Goal: Transaction & Acquisition: Obtain resource

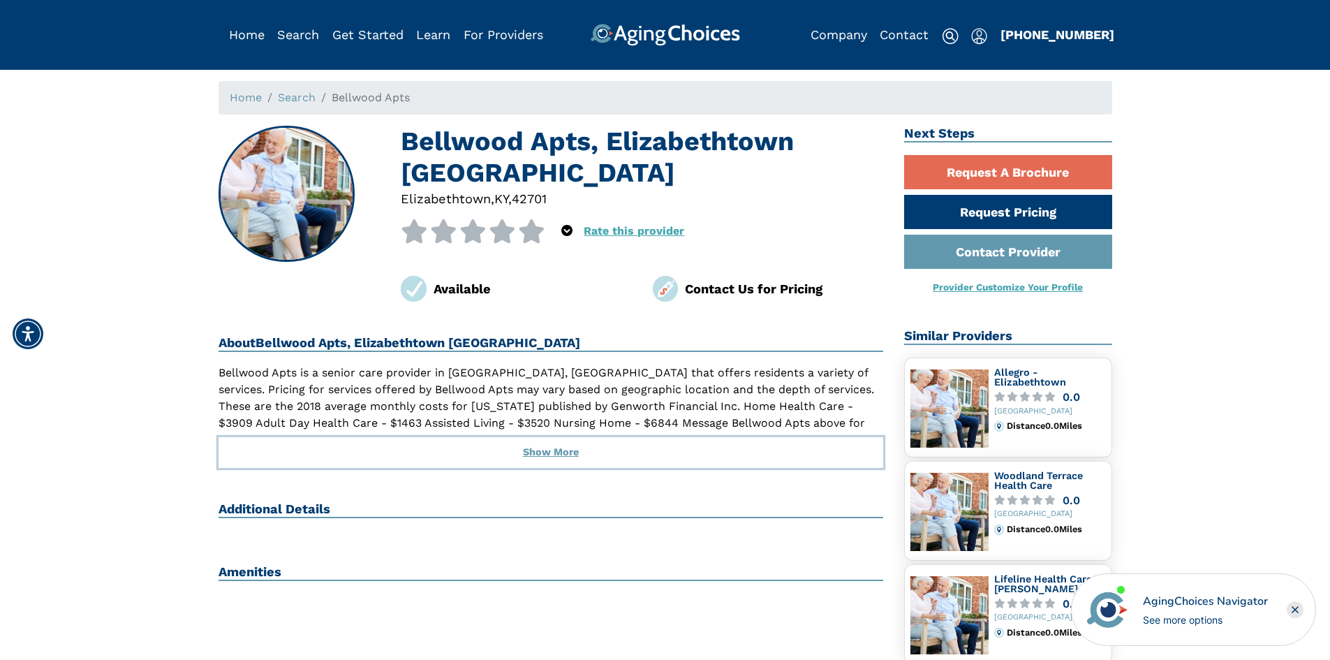
click at [559, 437] on button "Show More" at bounding box center [551, 452] width 665 height 31
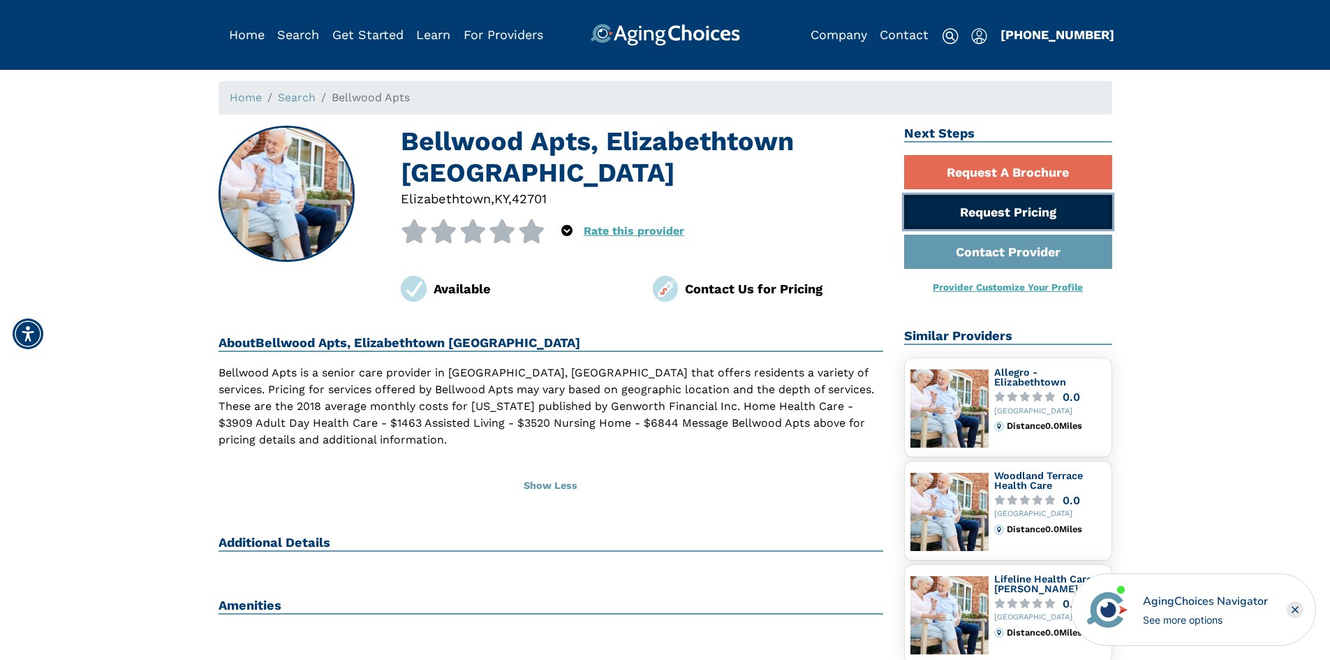
click at [974, 209] on link "Request Pricing" at bounding box center [1008, 212] width 208 height 34
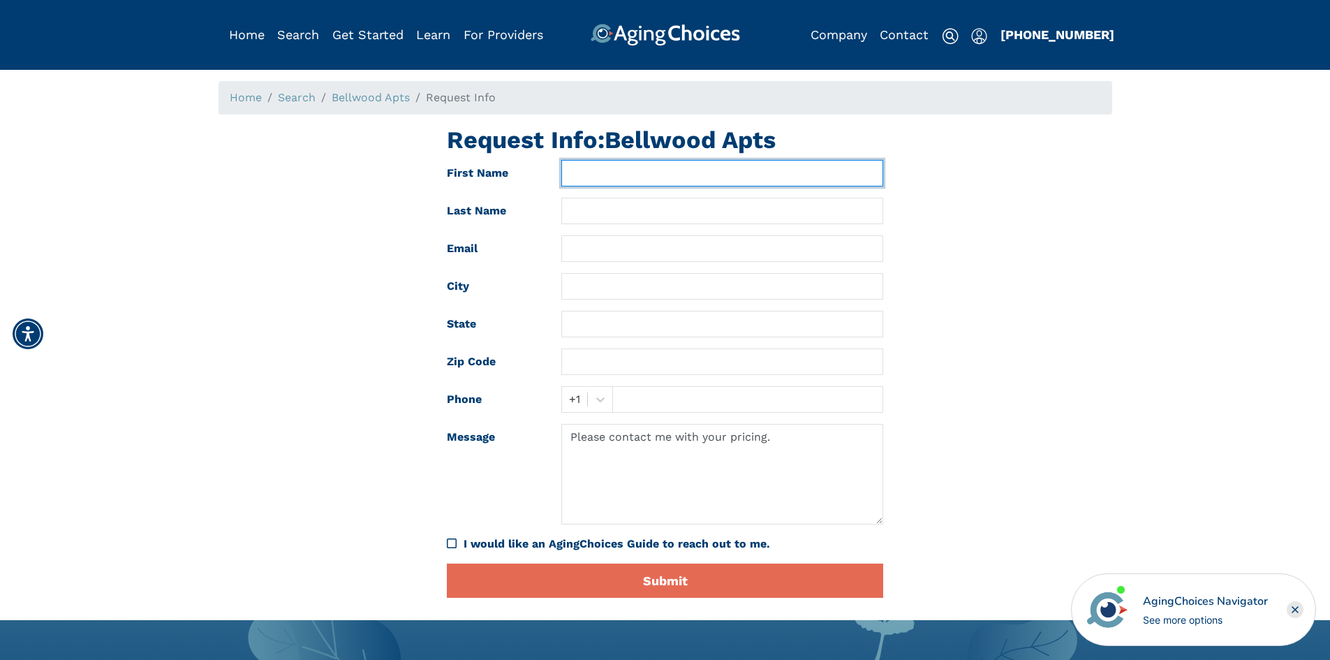
click at [742, 177] on input "text" at bounding box center [722, 173] width 322 height 27
type input "Joshua"
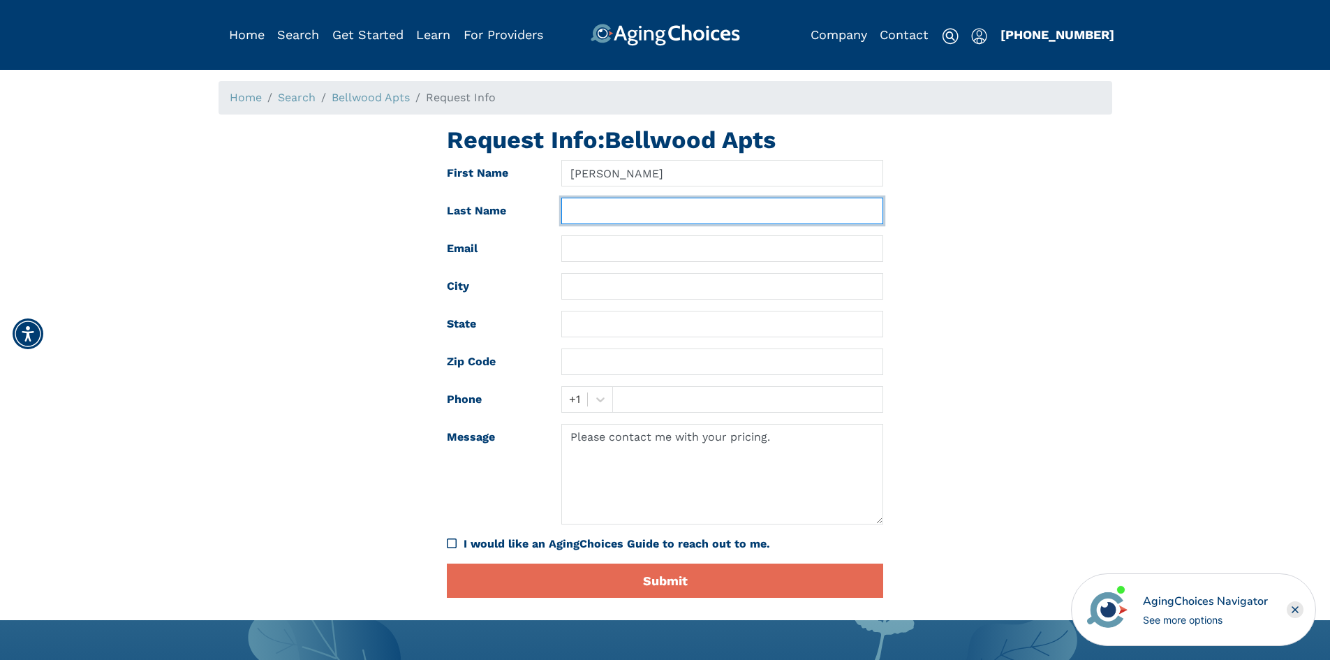
type input "Wininger"
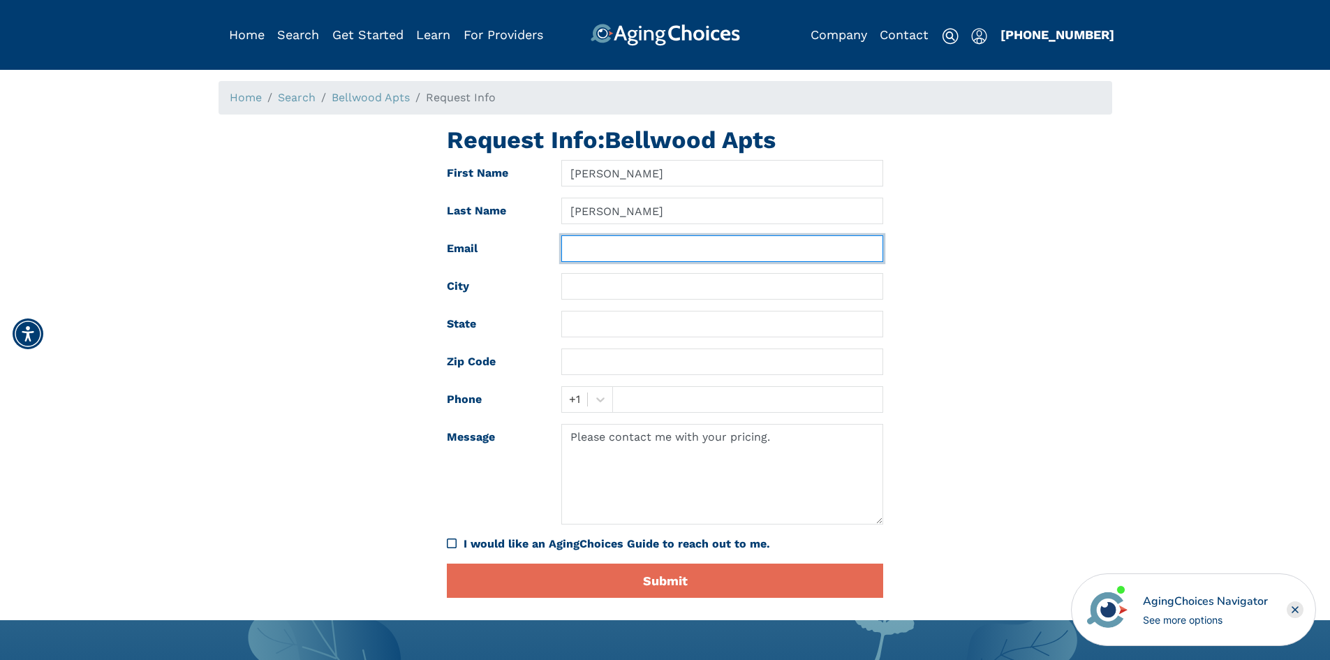
type input "joshuawaynewininger@gmail.com"
type input "Scottsburg"
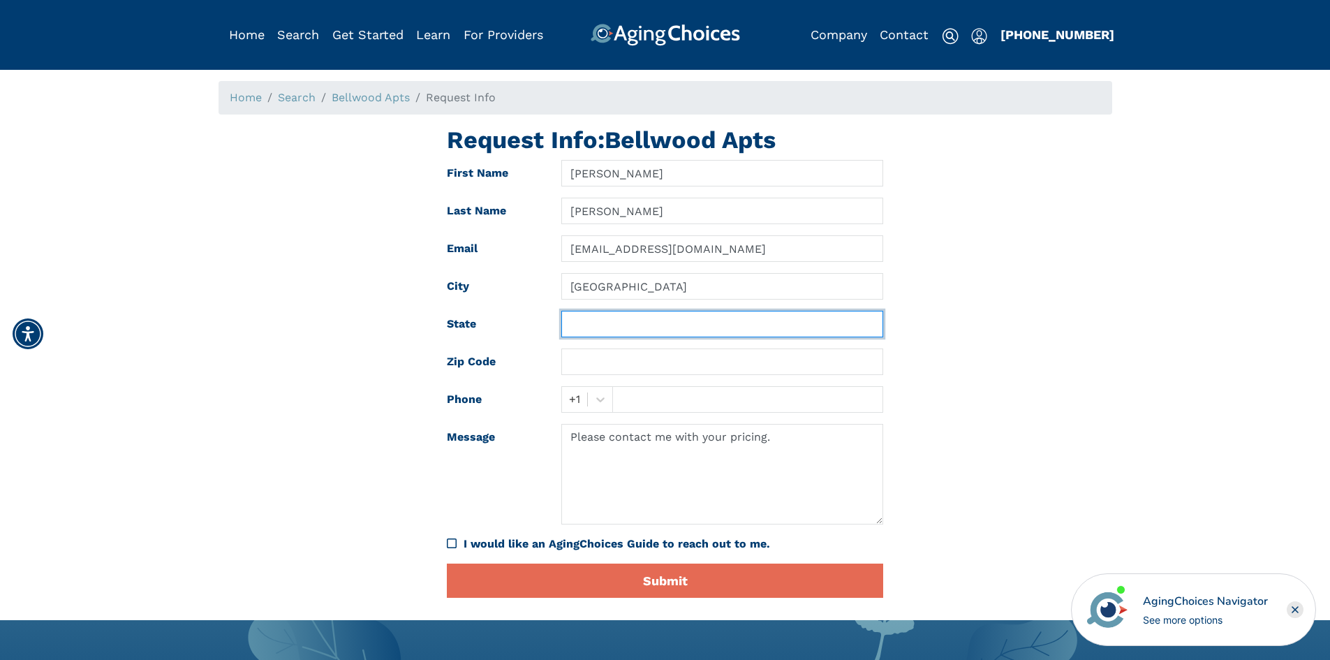
type input "IN"
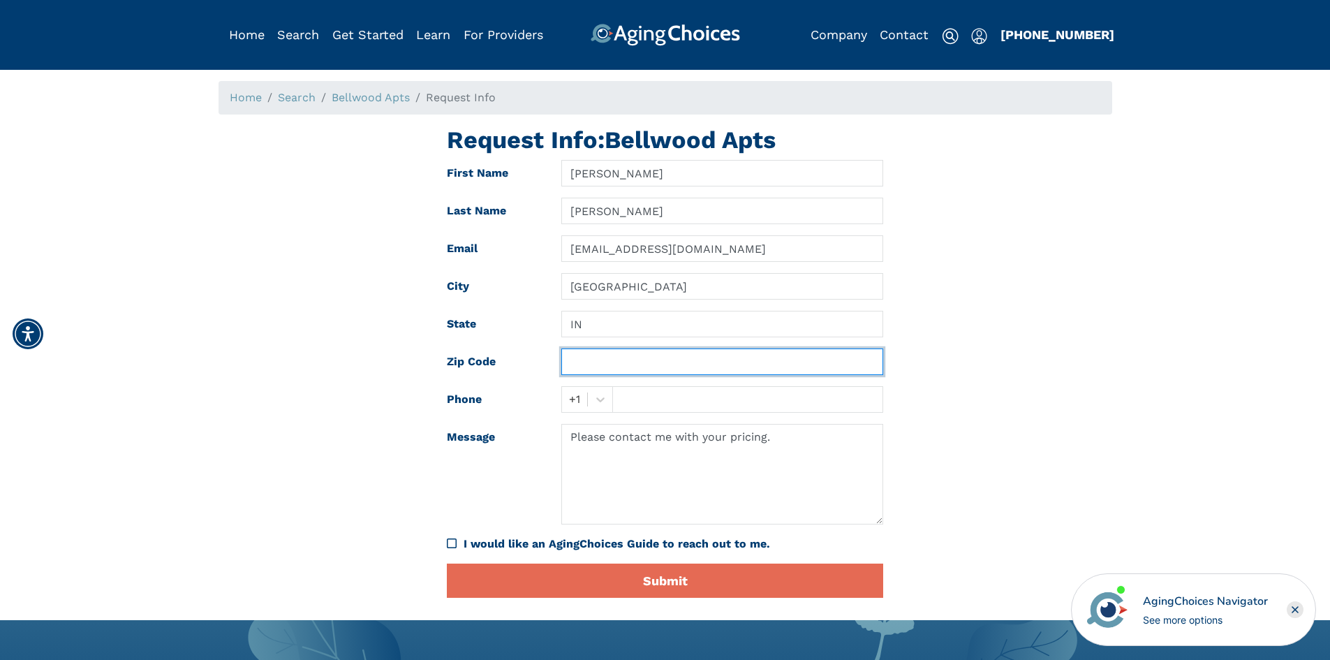
type input "47170"
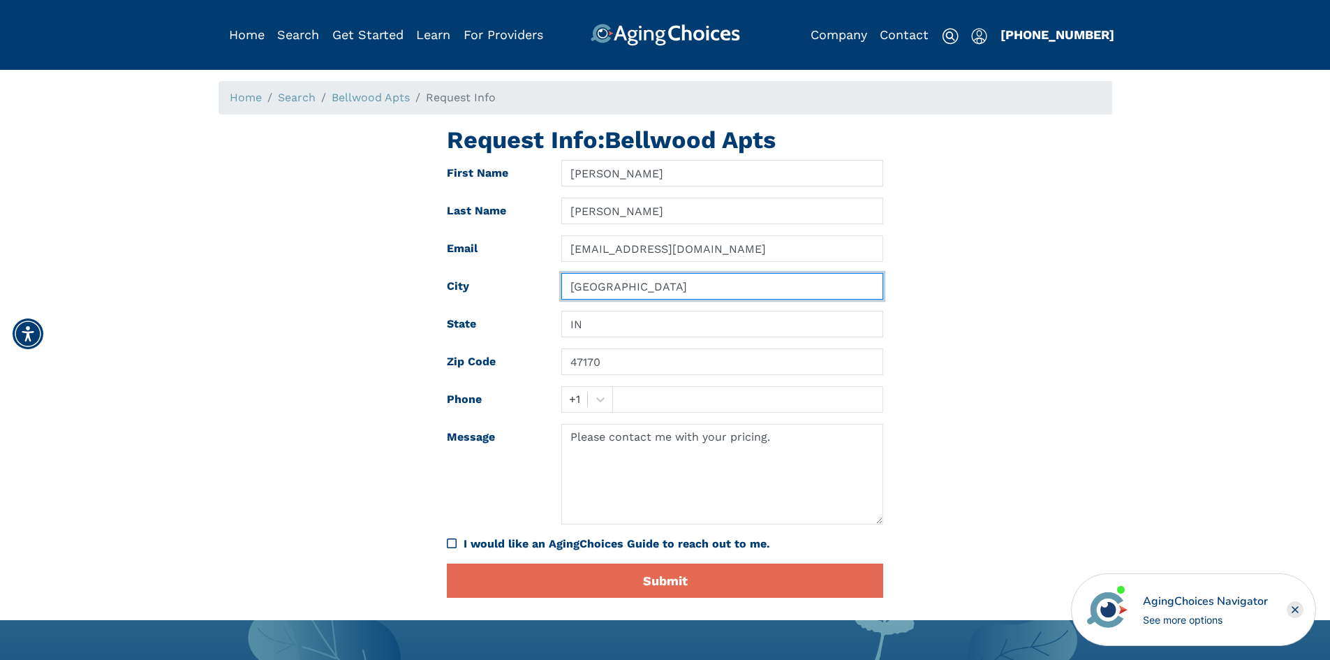
drag, startPoint x: 664, startPoint y: 291, endPoint x: 464, endPoint y: 286, distance: 199.7
click at [464, 286] on div "City Scottsburg" at bounding box center [664, 286] width 457 height 27
type input "ELIZABETHTOWN"
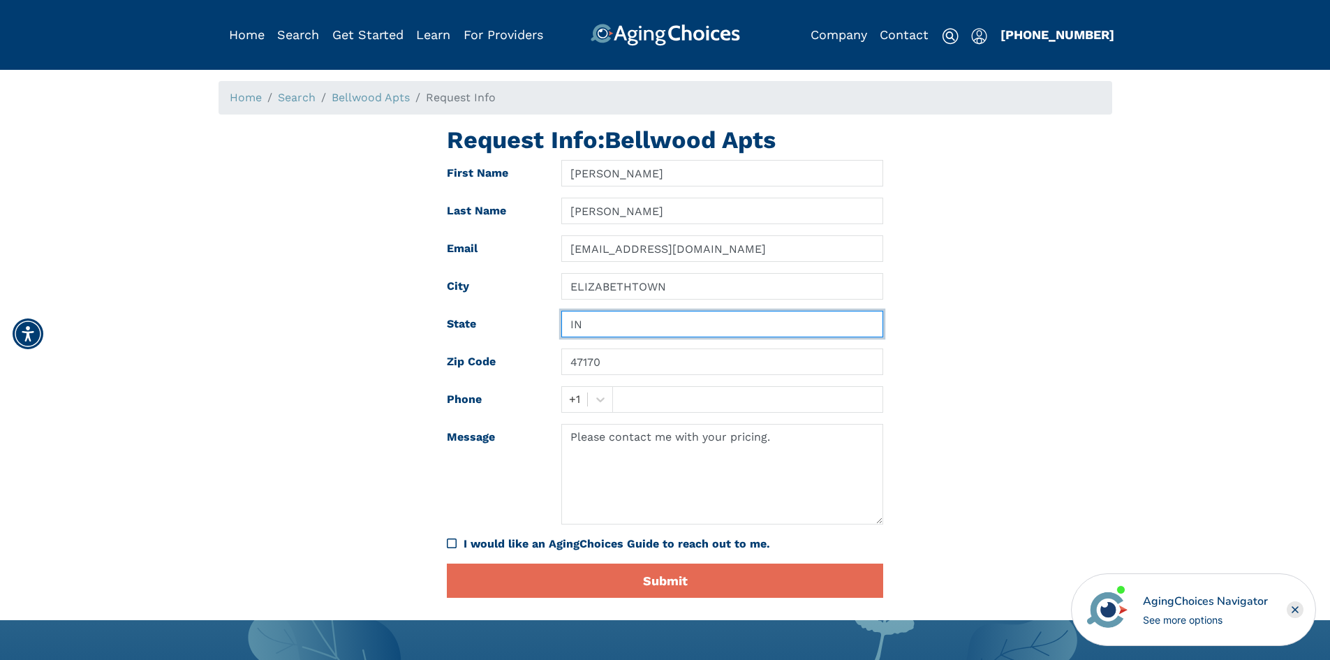
drag, startPoint x: 621, startPoint y: 327, endPoint x: 454, endPoint y: 300, distance: 168.4
click at [454, 300] on form "First Name Joshua Last Name Wininger Email joshuawaynewininger@gmail.com City E…" at bounding box center [665, 379] width 436 height 438
type input "KY"
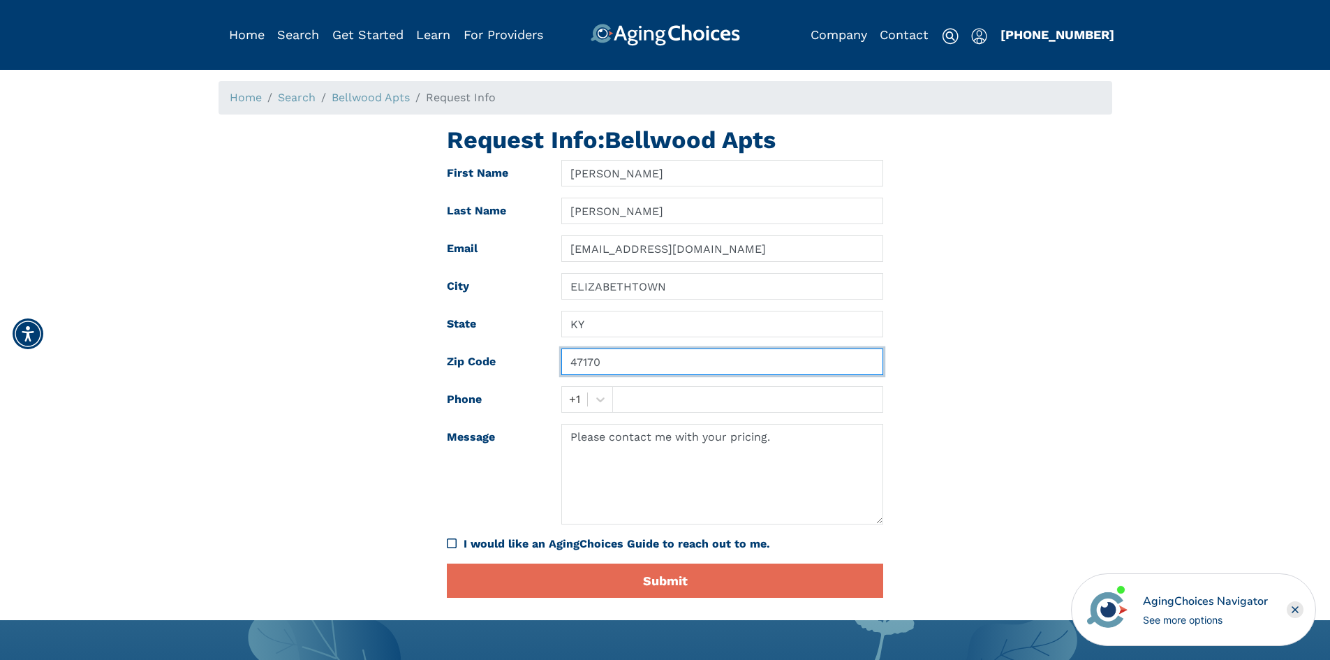
drag, startPoint x: 624, startPoint y: 360, endPoint x: 386, endPoint y: 323, distance: 240.9
click at [389, 325] on div "Request Info: Bellwood Apts First Name Joshua Last Name Wininger Email joshuawa…" at bounding box center [665, 367] width 915 height 483
type input "42701"
click at [333, 425] on div "Request Info: Bellwood Apts First Name Joshua Last Name Wininger Email joshuawa…" at bounding box center [665, 367] width 915 height 483
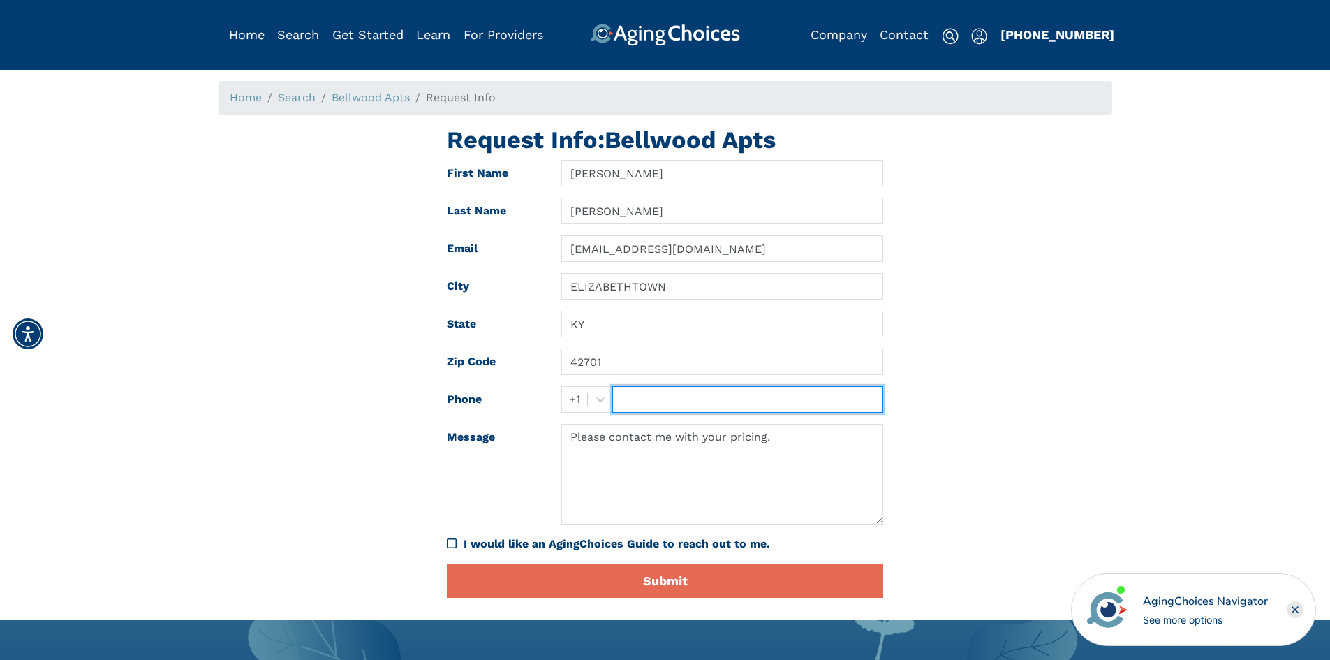
click at [653, 396] on input "text" at bounding box center [747, 399] width 271 height 27
type input "8125576429"
click at [535, 539] on div "I would like an AgingChoices Guide to reach out to me." at bounding box center [674, 543] width 420 height 17
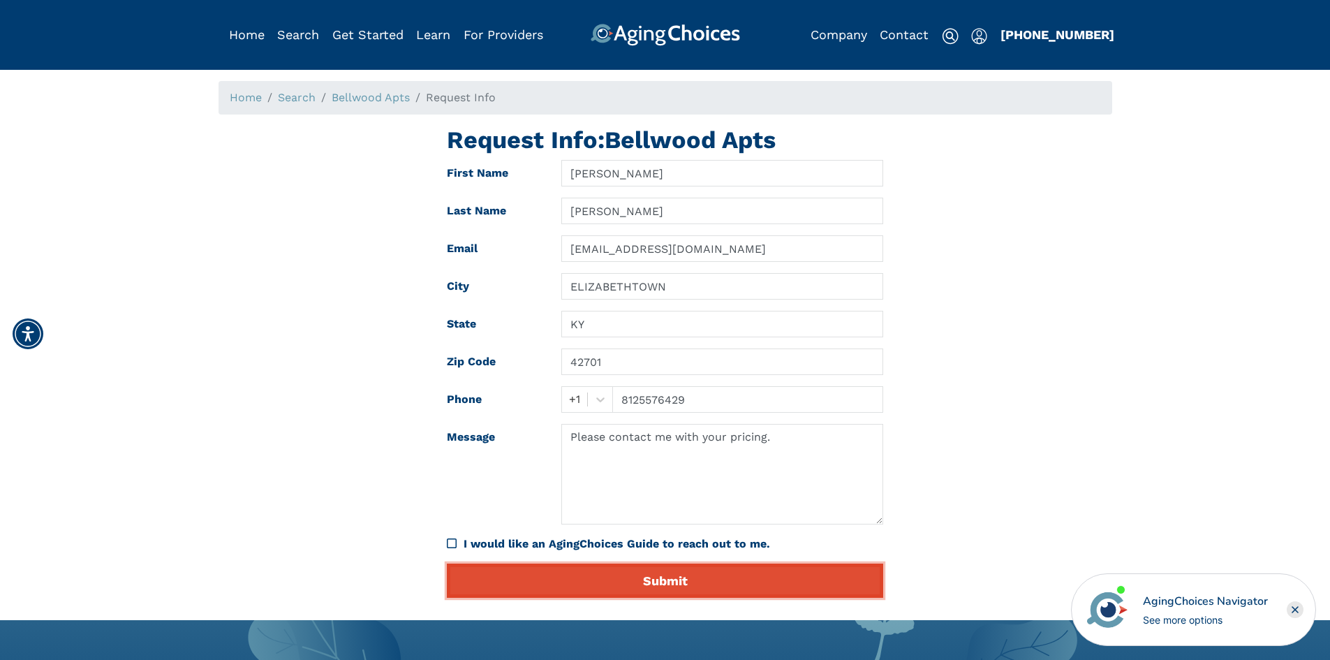
click at [578, 572] on button "Submit" at bounding box center [665, 580] width 436 height 34
